Goal: Navigation & Orientation: Go to known website

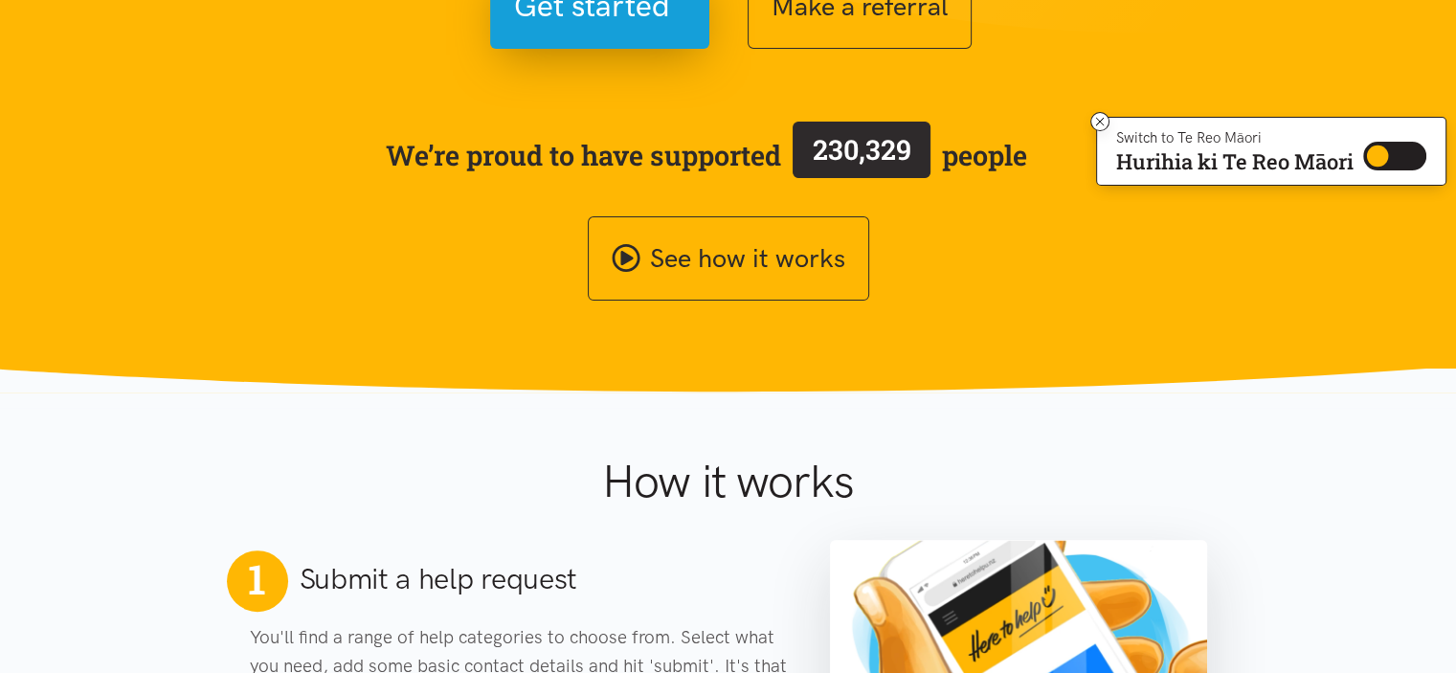
scroll to position [383, 0]
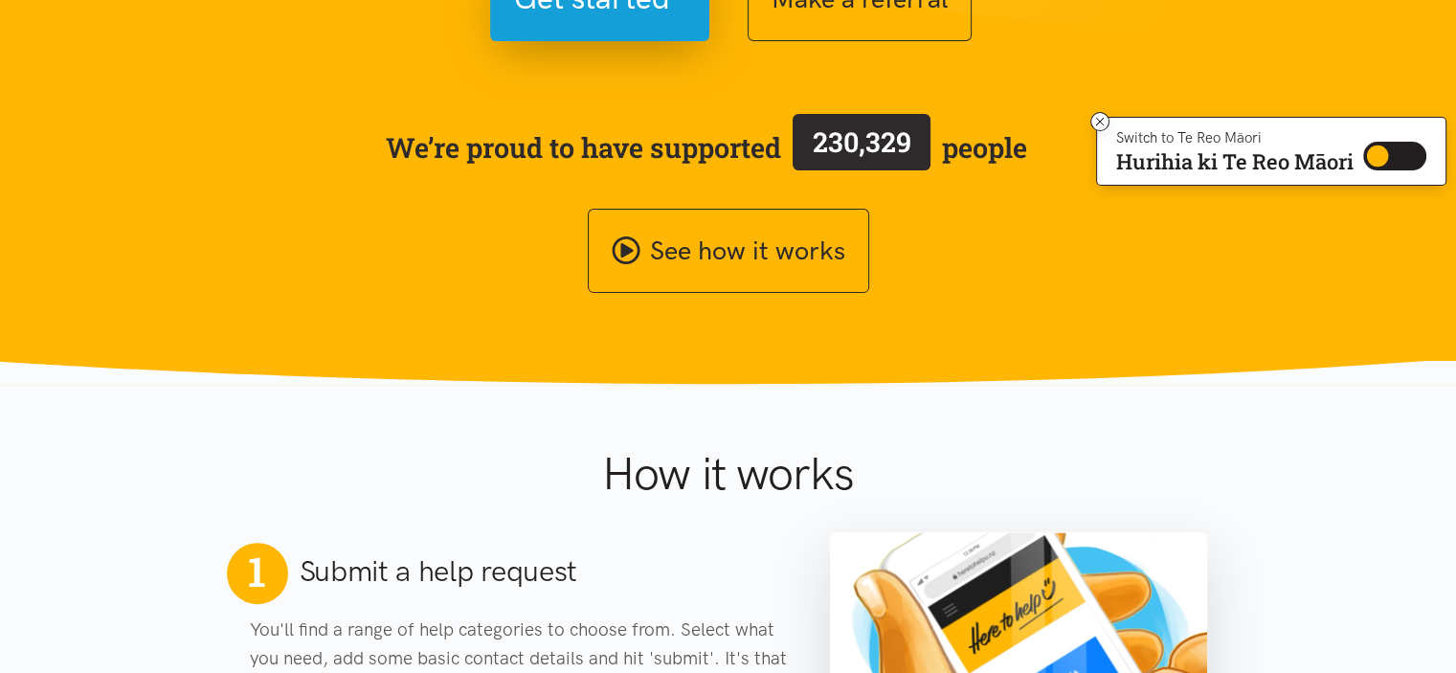
scroll to position [287, 0]
